Goal: Task Accomplishment & Management: Manage account settings

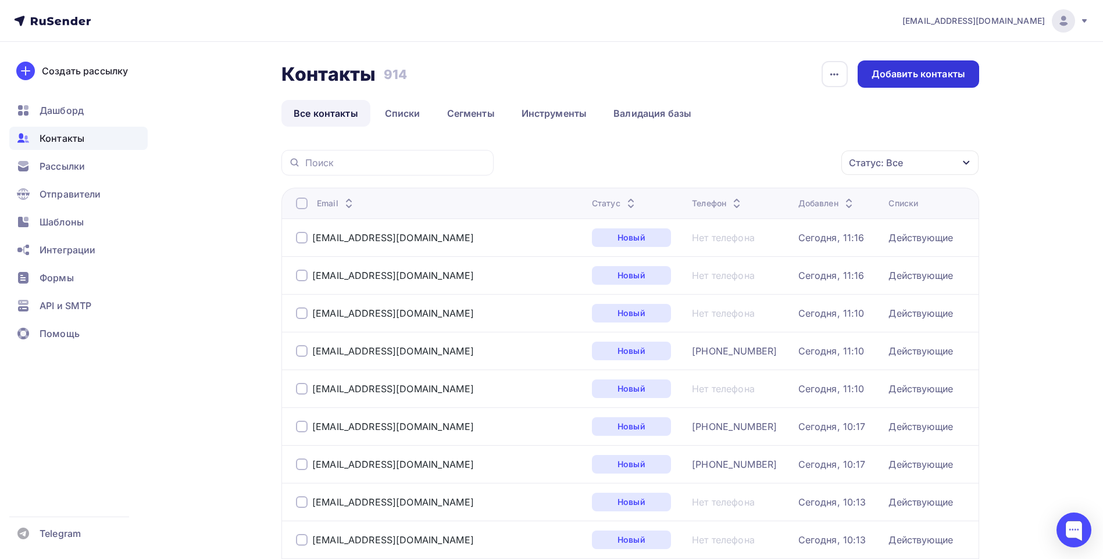
click at [939, 80] on div "Добавить контакты" at bounding box center [919, 73] width 94 height 13
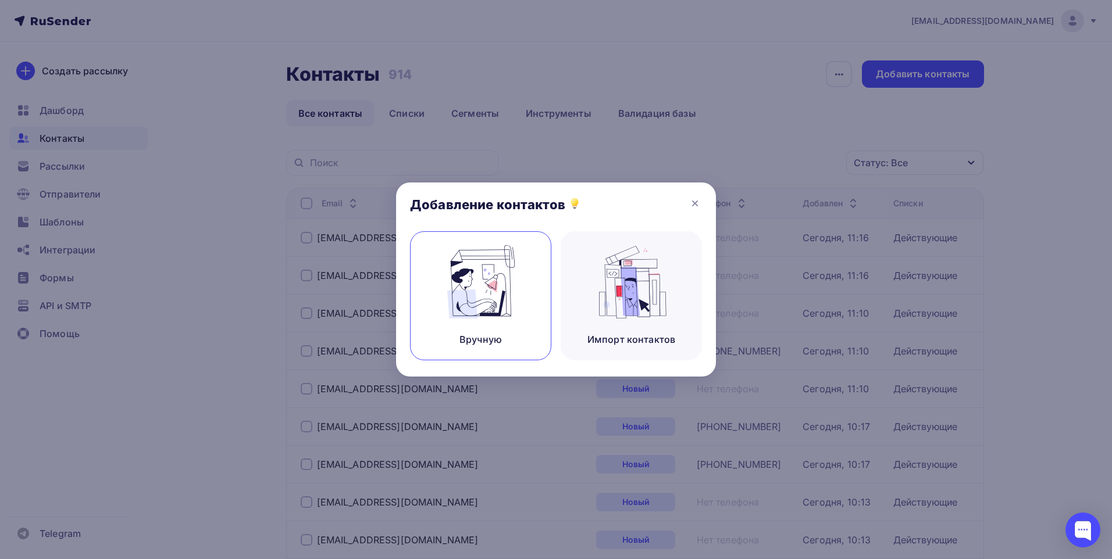
click at [480, 291] on img at bounding box center [481, 281] width 78 height 73
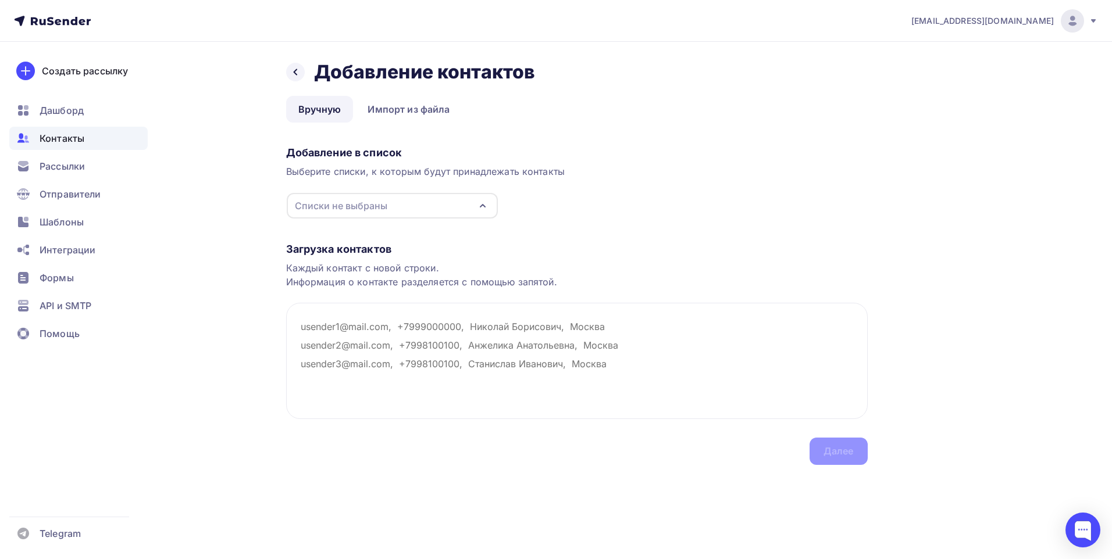
click at [371, 205] on div "Списки не выбраны" at bounding box center [341, 206] width 92 height 14
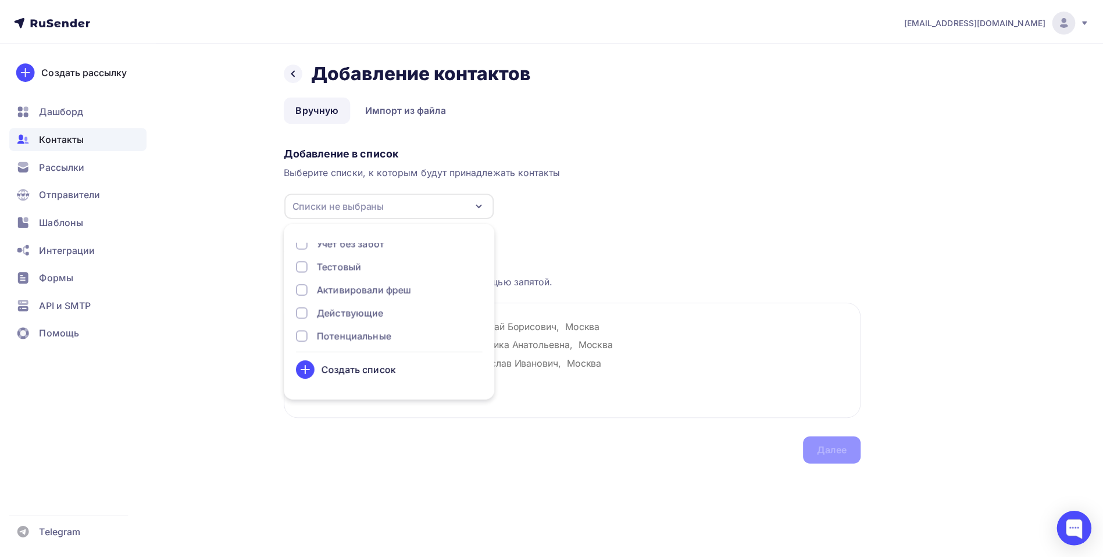
scroll to position [38, 0]
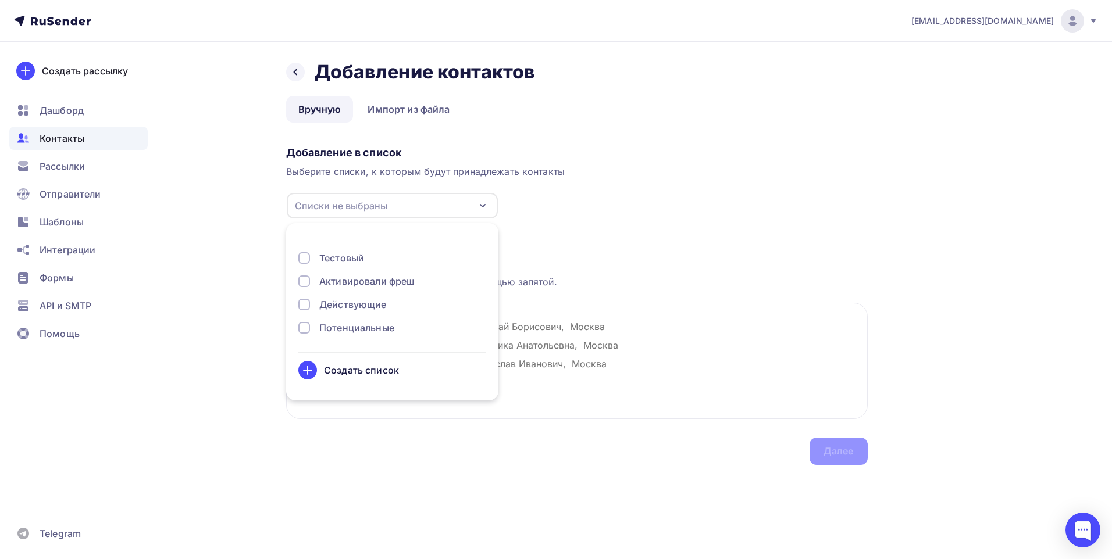
click at [299, 306] on div at bounding box center [304, 305] width 12 height 12
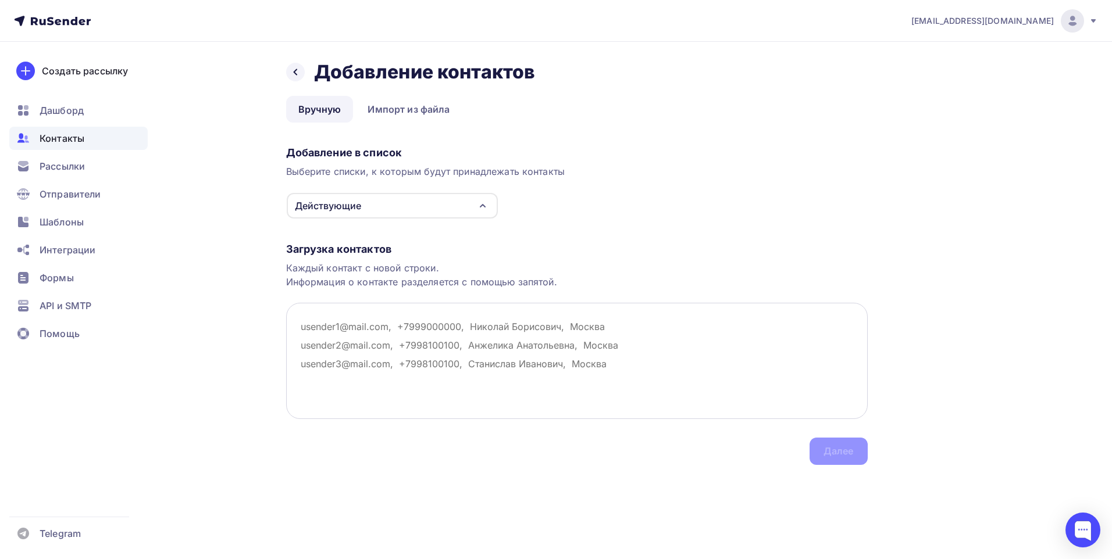
click at [584, 343] on textarea at bounding box center [577, 361] width 582 height 116
paste textarea "importexk@mail.ru"
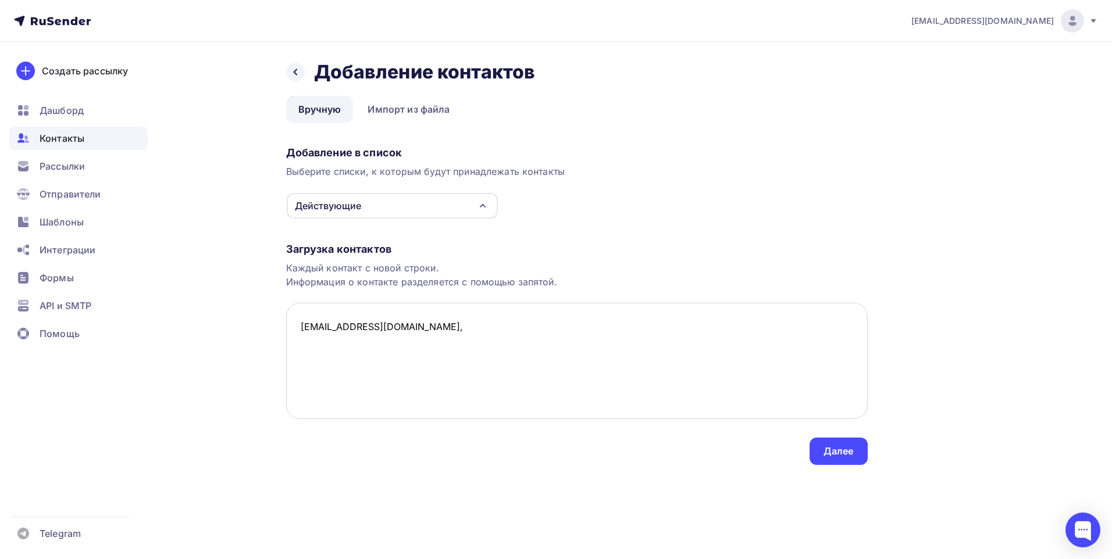
paste textarea "Цыбулько Юлия Валерьевна"
type textarea "importexk@mail.ru, Цыбулько Юлия Валерьевна,"
click at [848, 443] on div "Далее" at bounding box center [839, 451] width 58 height 27
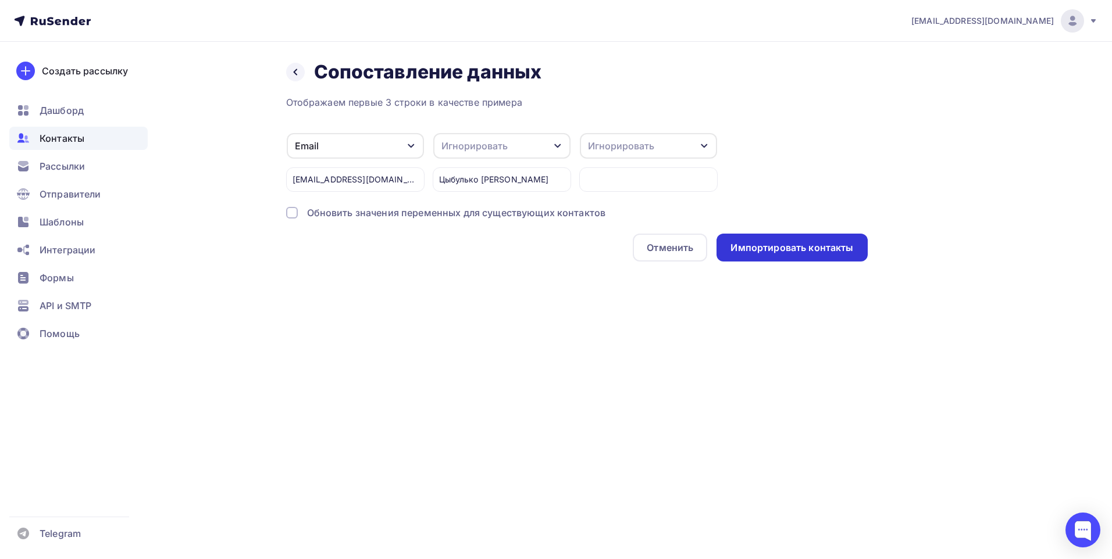
click at [775, 246] on div "Импортировать контакты" at bounding box center [791, 247] width 123 height 13
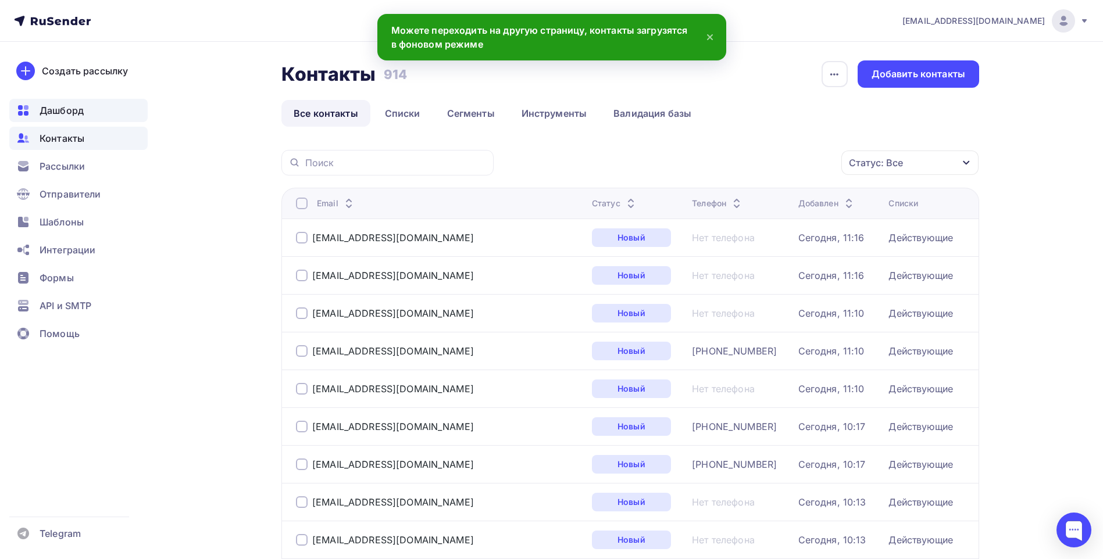
click at [77, 109] on span "Дашборд" at bounding box center [62, 111] width 44 height 14
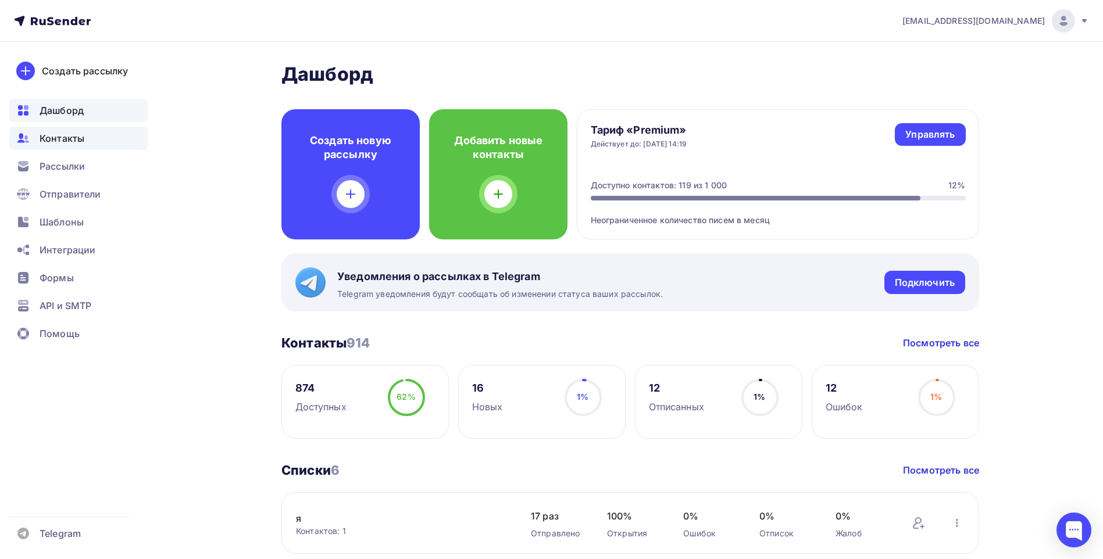
click at [81, 127] on div "Контакты" at bounding box center [78, 138] width 138 height 23
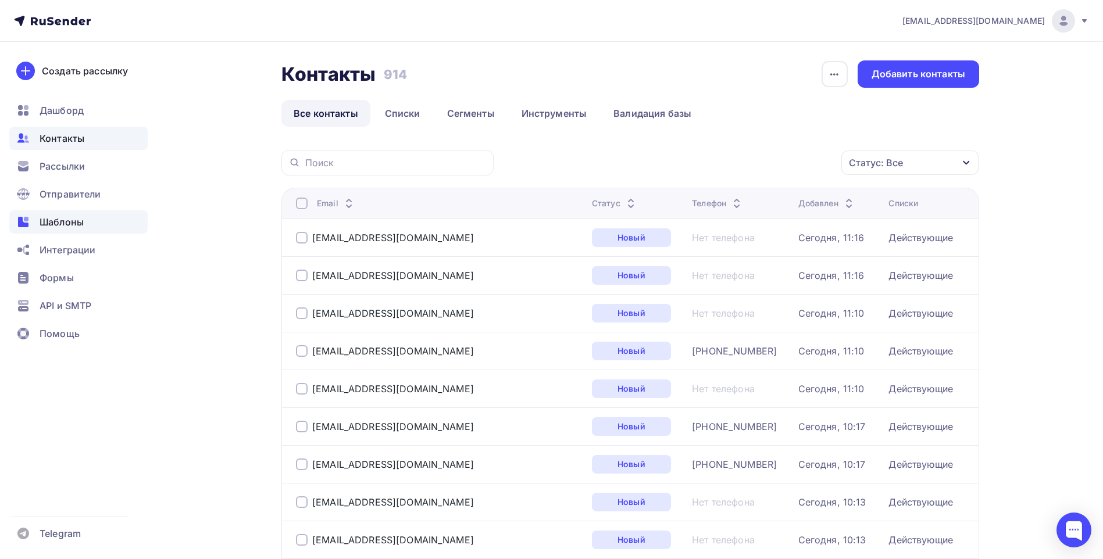
click at [70, 221] on span "Шаблоны" at bounding box center [62, 222] width 44 height 14
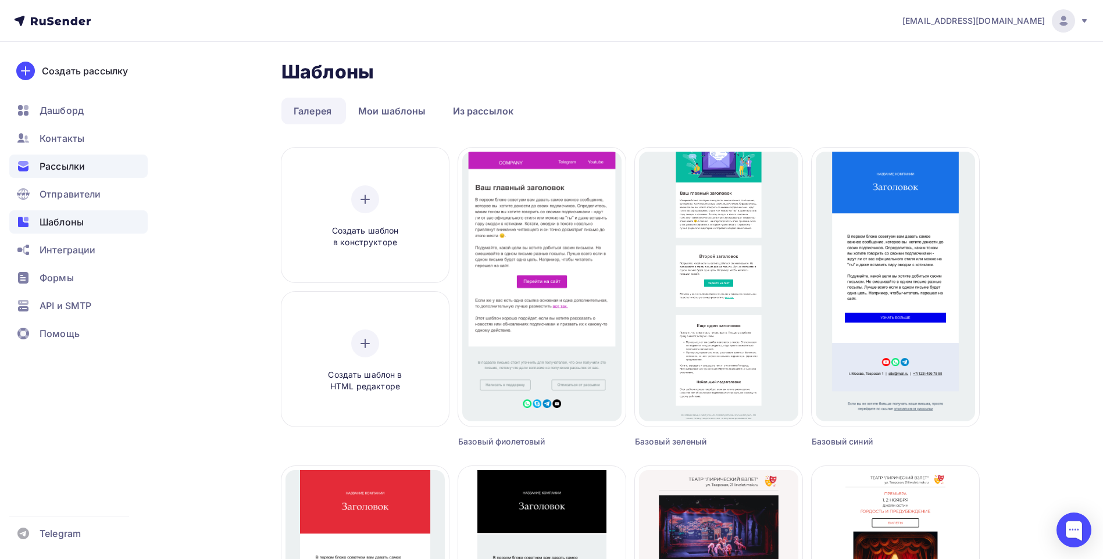
click at [79, 172] on span "Рассылки" at bounding box center [62, 166] width 45 height 14
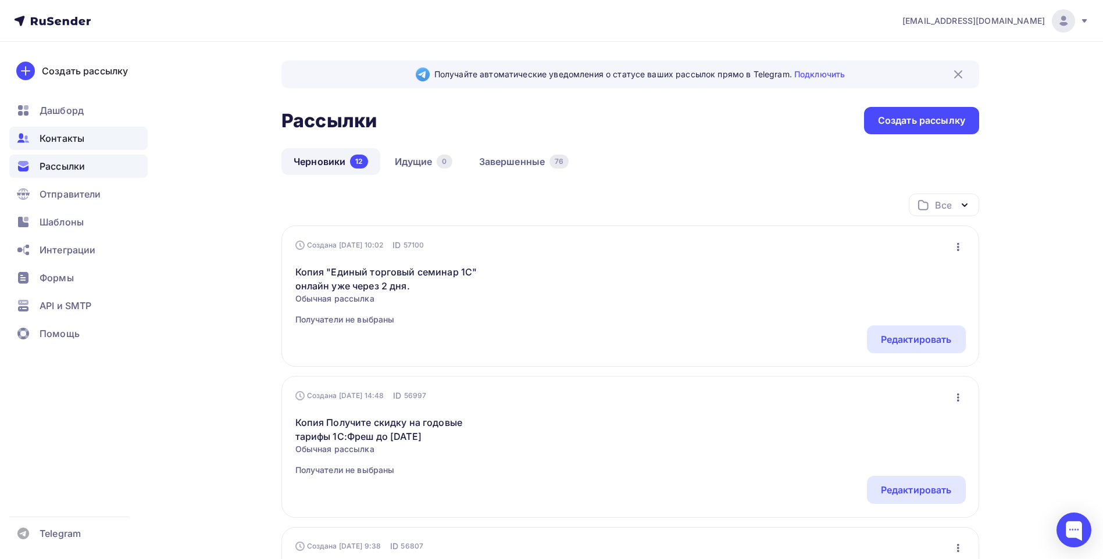
click at [71, 145] on span "Контакты" at bounding box center [62, 138] width 45 height 14
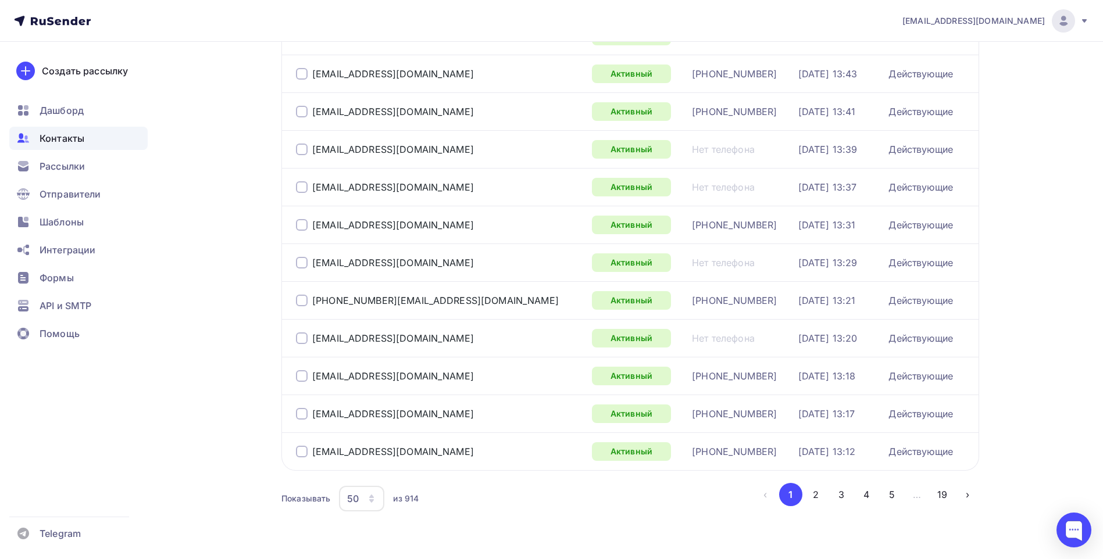
scroll to position [1668, 0]
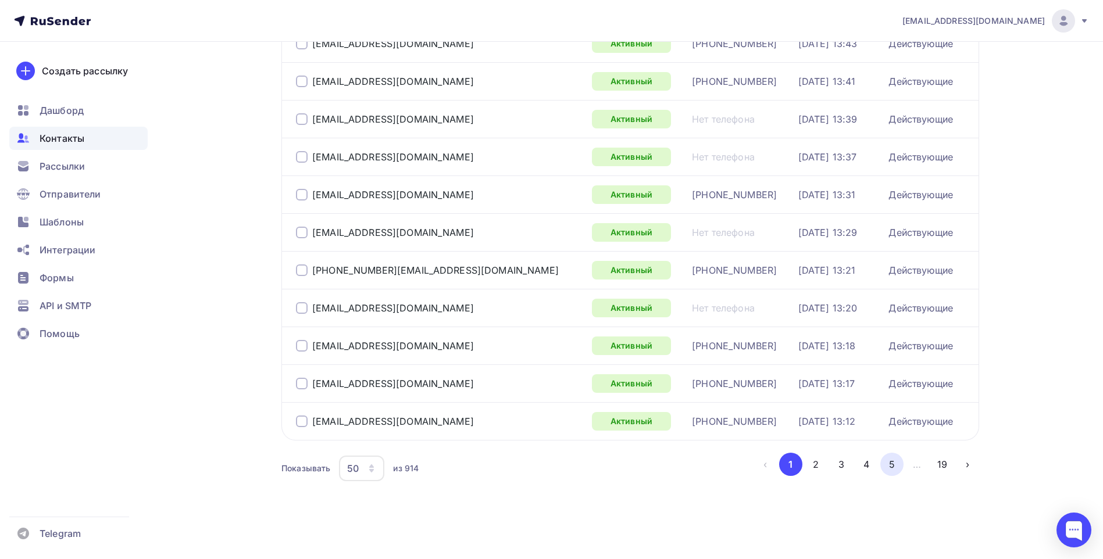
click at [890, 466] on button "5" at bounding box center [891, 464] width 23 height 23
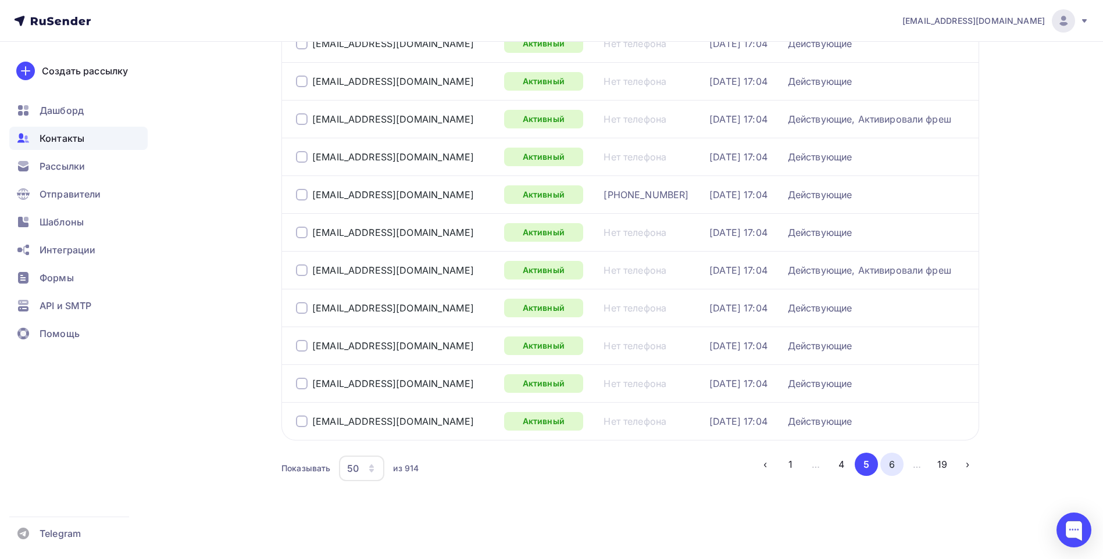
click at [890, 465] on button "6" at bounding box center [891, 464] width 23 height 23
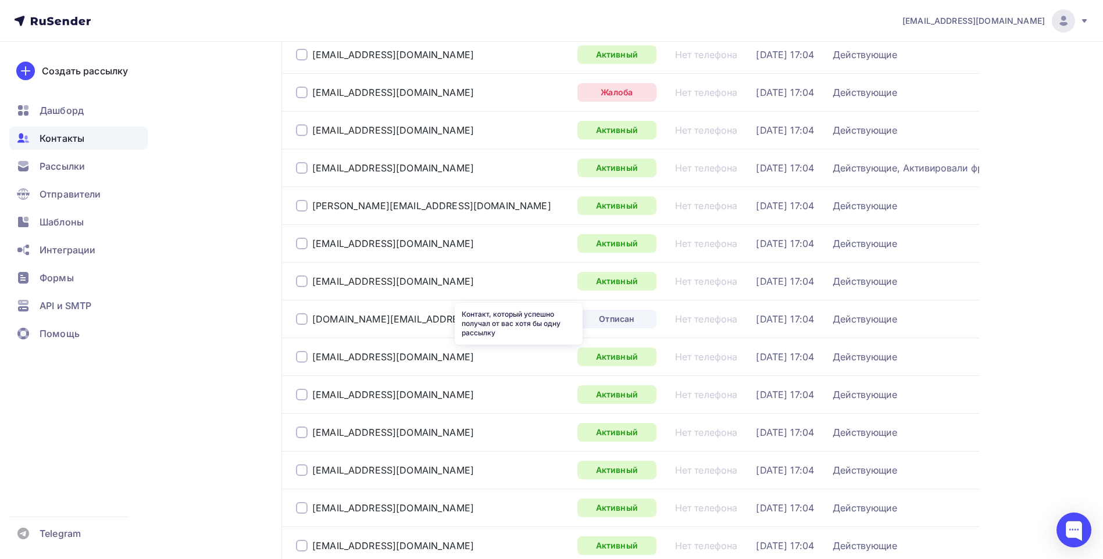
scroll to position [878, 0]
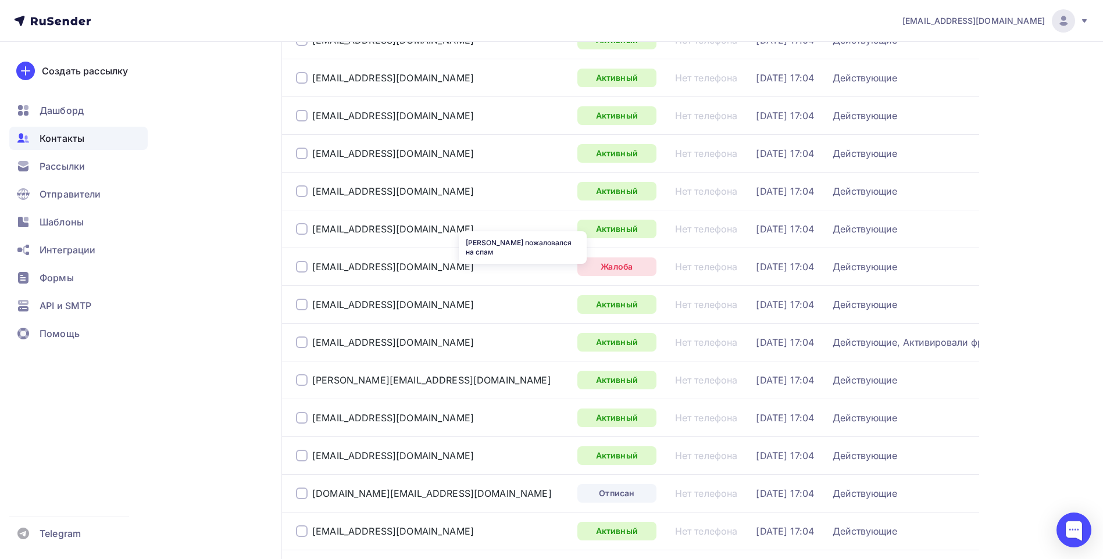
drag, startPoint x: 530, startPoint y: 268, endPoint x: 816, endPoint y: 267, distance: 286.1
click at [833, 267] on div "Действующие" at bounding box center [865, 267] width 65 height 12
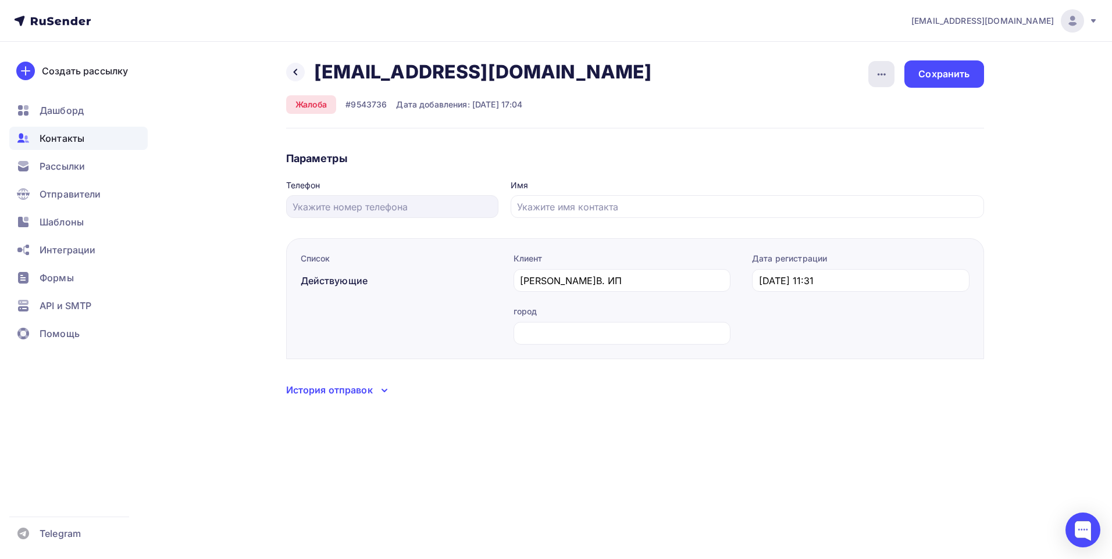
click at [879, 76] on icon "button" at bounding box center [882, 74] width 14 height 14
click at [294, 69] on icon at bounding box center [295, 71] width 9 height 9
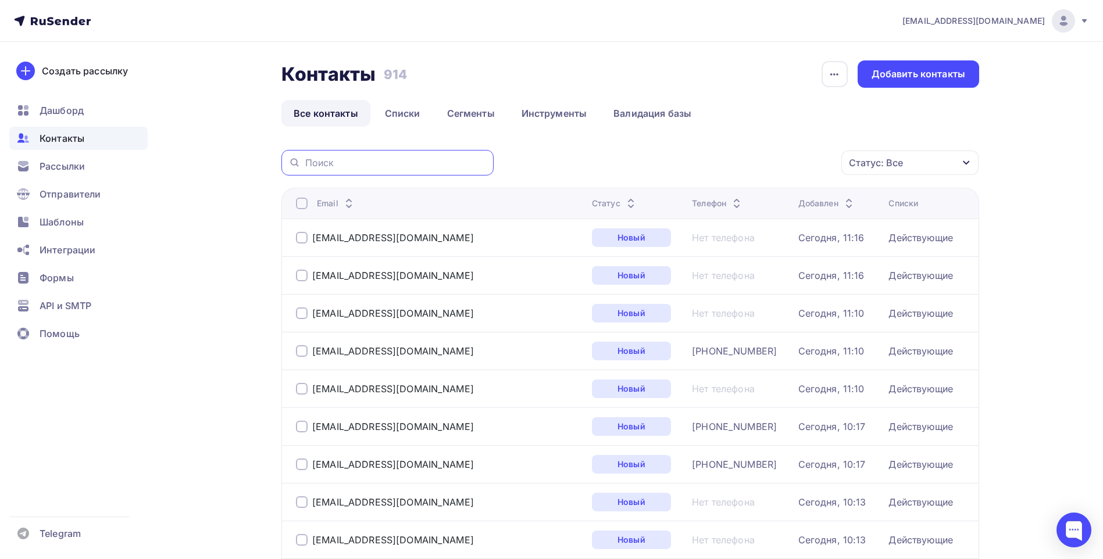
click at [366, 169] on input "text" at bounding box center [395, 162] width 181 height 13
click at [325, 162] on input "text" at bounding box center [395, 162] width 181 height 13
paste input "[EMAIL_ADDRESS][DOMAIN_NAME]"
type input "[EMAIL_ADDRESS][DOMAIN_NAME]"
drag, startPoint x: 413, startPoint y: 162, endPoint x: 302, endPoint y: 158, distance: 111.7
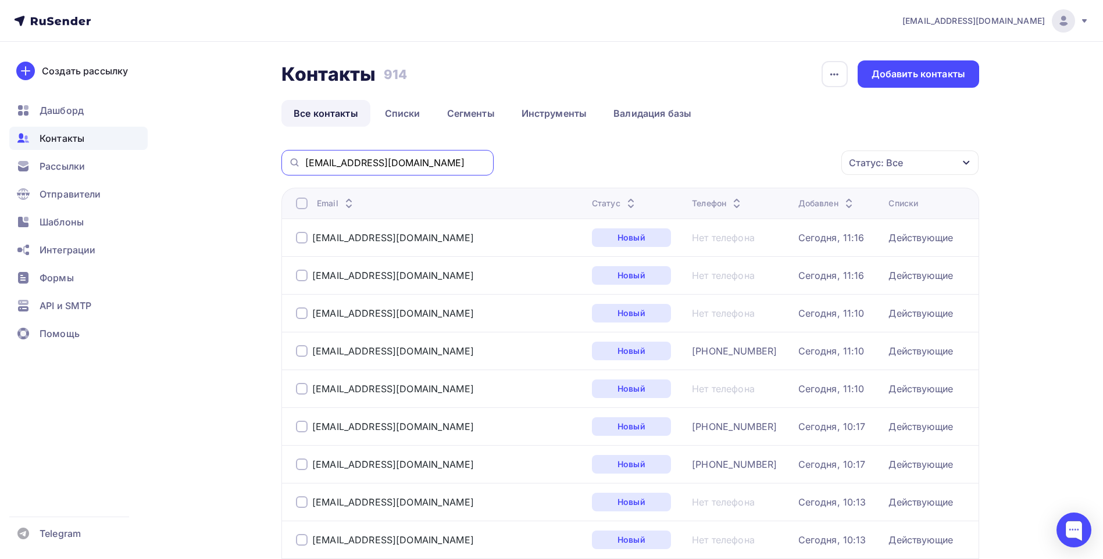
click at [302, 158] on div "[EMAIL_ADDRESS][DOMAIN_NAME]" at bounding box center [387, 163] width 212 height 26
drag, startPoint x: 302, startPoint y: 294, endPoint x: 240, endPoint y: 268, distance: 67.5
